Goal: Transaction & Acquisition: Book appointment/travel/reservation

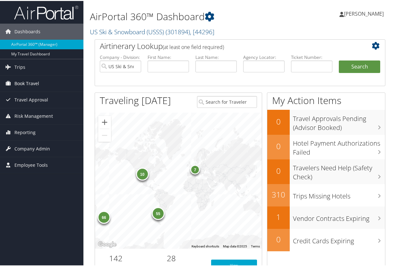
click at [23, 82] on span "Book Travel" at bounding box center [26, 83] width 25 height 16
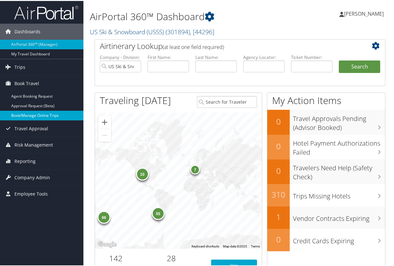
click at [31, 115] on link "Book/Manage Online Trips" at bounding box center [41, 115] width 83 height 10
